Goal: Task Accomplishment & Management: Use online tool/utility

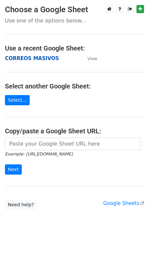
click at [40, 59] on strong "CORREOS MASIVOS" at bounding box center [32, 58] width 54 height 6
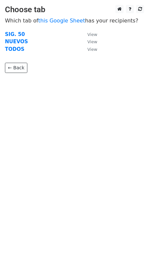
click at [16, 44] on strong "NUEVOS" at bounding box center [16, 42] width 23 height 6
click at [18, 42] on strong "NUEVOS" at bounding box center [16, 42] width 23 height 6
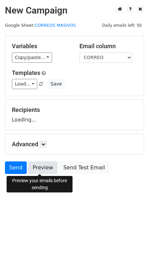
click at [39, 170] on link "Preview" at bounding box center [42, 167] width 29 height 13
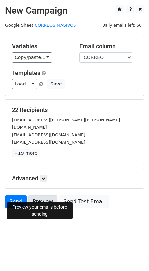
click at [42, 195] on link "Preview" at bounding box center [42, 201] width 29 height 13
click at [13, 195] on link "Send" at bounding box center [16, 201] width 22 height 13
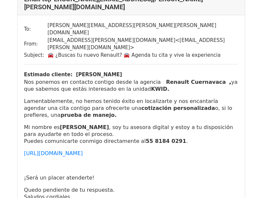
scroll to position [66, 0]
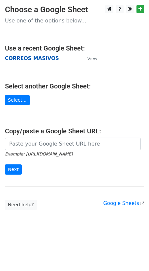
click at [28, 59] on strong "CORREOS MASIVOS" at bounding box center [32, 58] width 54 height 6
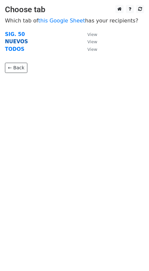
click at [14, 41] on strong "NUEVOS" at bounding box center [16, 42] width 23 height 6
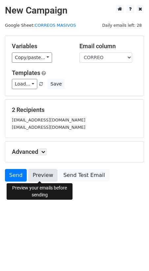
click at [43, 177] on link "Preview" at bounding box center [42, 175] width 29 height 13
